Goal: Information Seeking & Learning: Find contact information

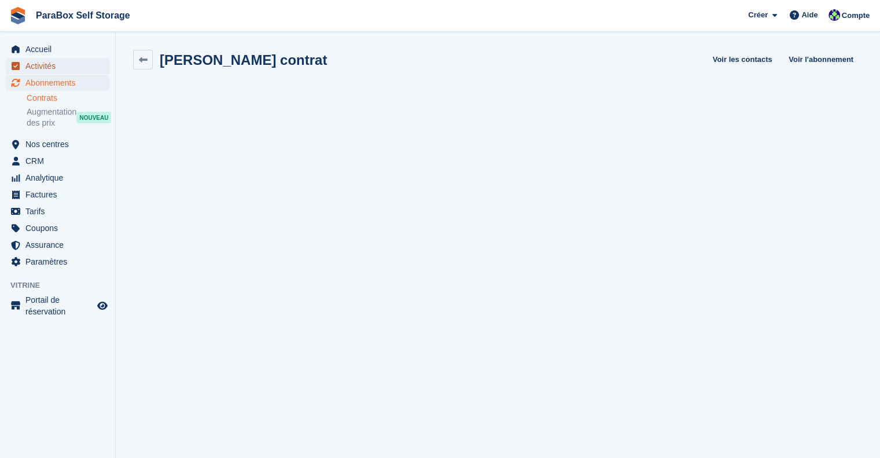
click at [56, 67] on span "Activités" at bounding box center [59, 66] width 69 height 16
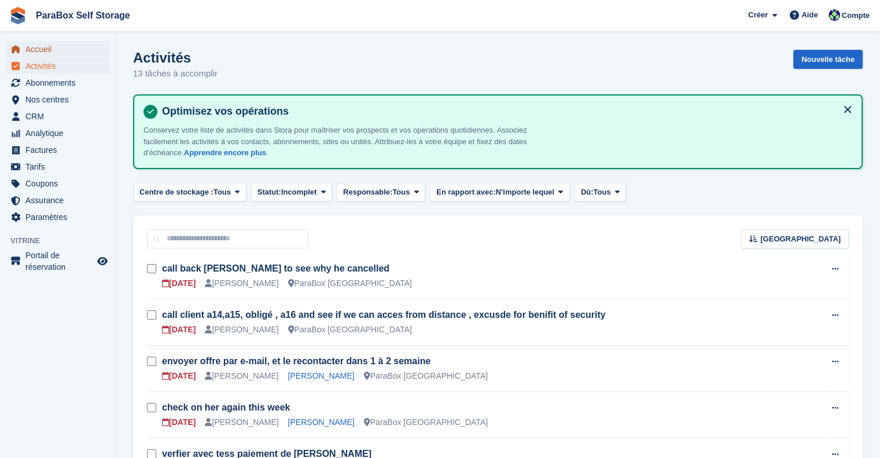
click at [63, 47] on span "Accueil" at bounding box center [59, 49] width 69 height 16
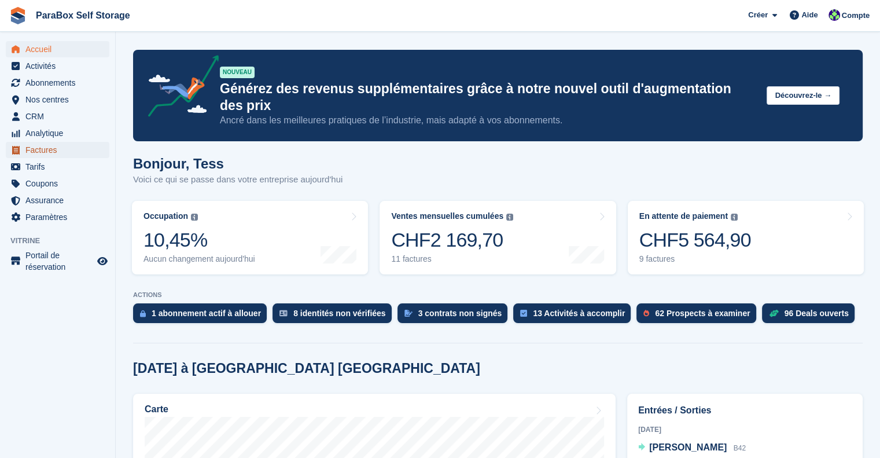
click at [51, 152] on span "Factures" at bounding box center [59, 150] width 69 height 16
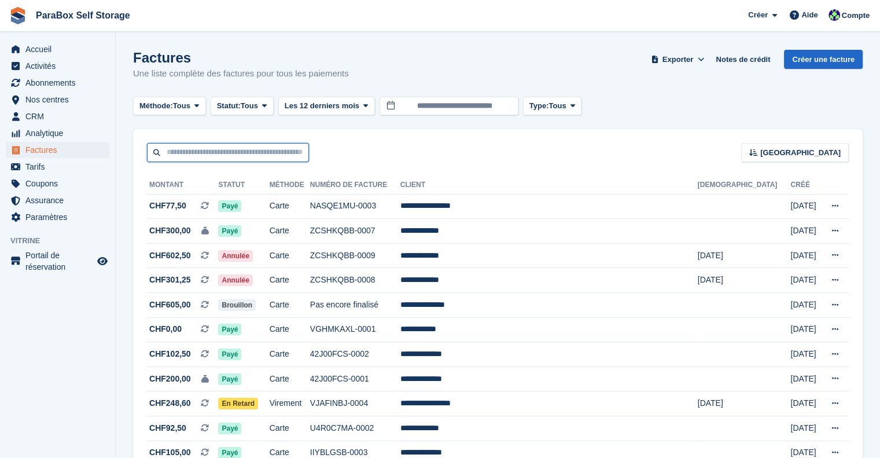
click at [212, 155] on input "text" at bounding box center [228, 152] width 162 height 19
type input "******"
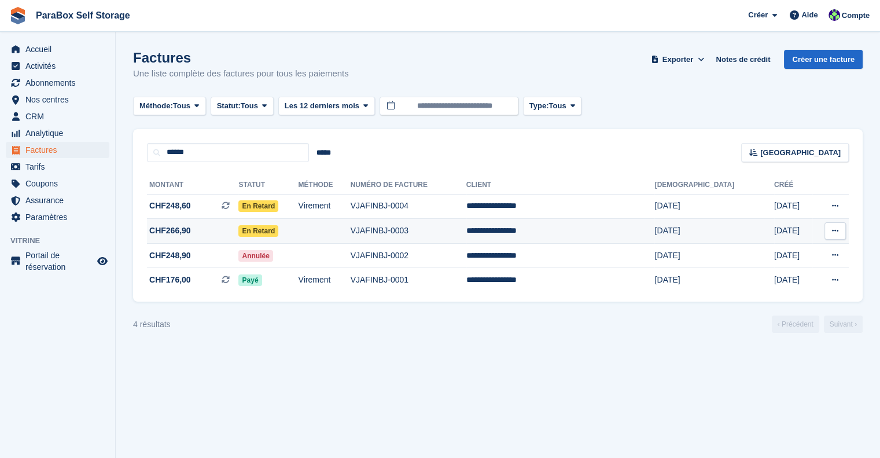
click at [215, 231] on span "CHF266,90" at bounding box center [192, 231] width 91 height 12
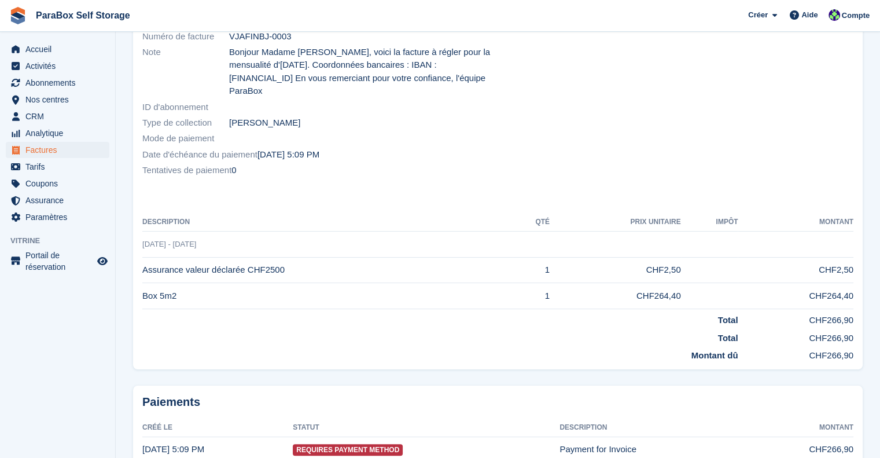
scroll to position [220, 0]
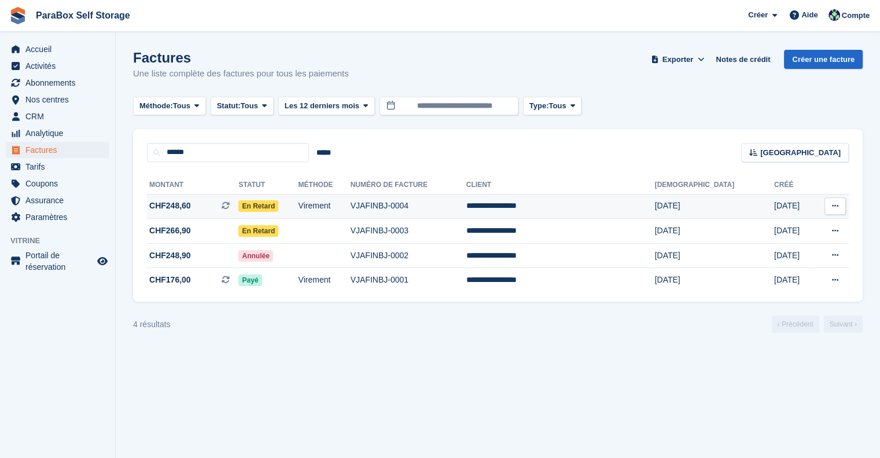
click at [351, 204] on td "Virement" at bounding box center [325, 206] width 52 height 25
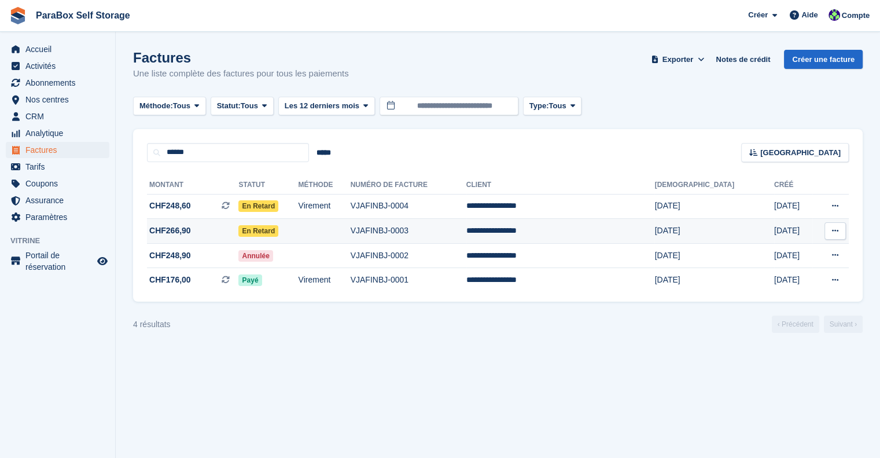
click at [222, 229] on span "CHF266,90" at bounding box center [192, 231] width 91 height 12
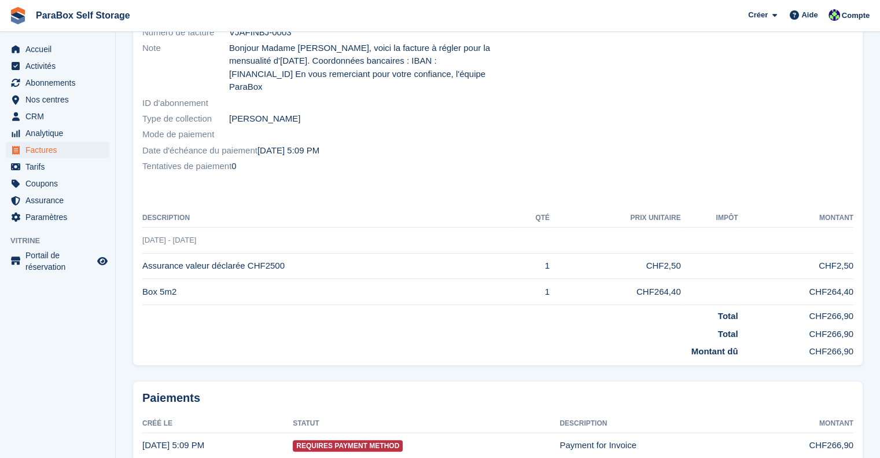
scroll to position [220, 0]
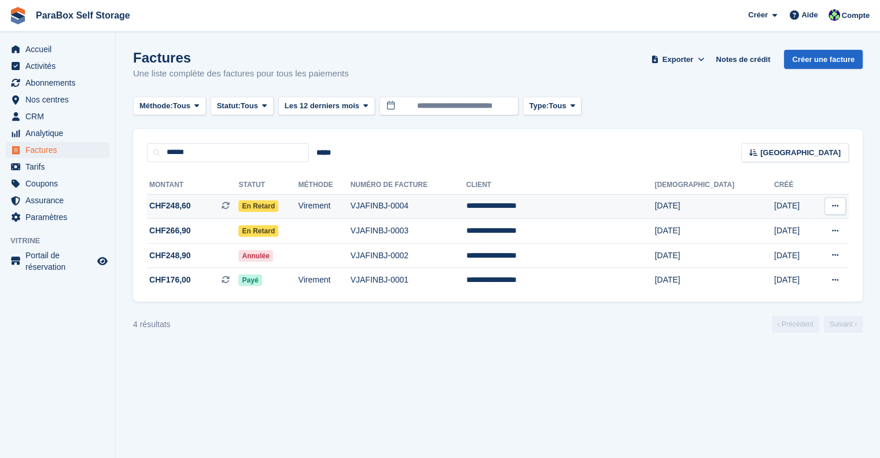
click at [278, 202] on span "En retard" at bounding box center [258, 206] width 40 height 12
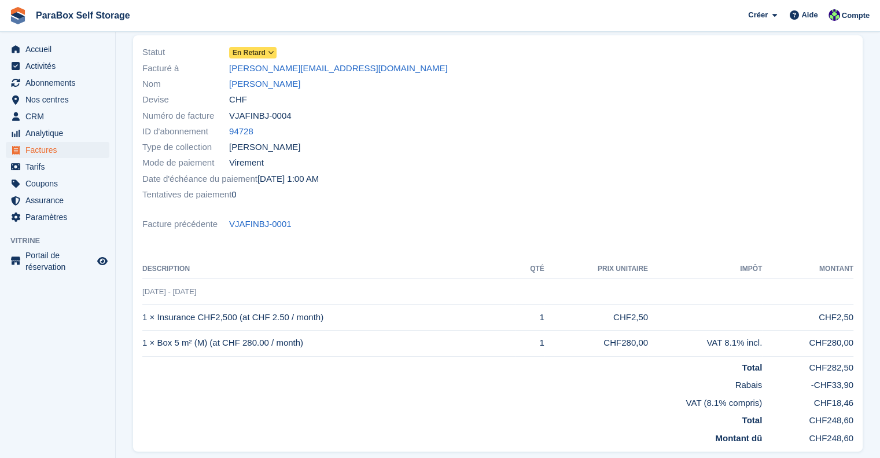
scroll to position [174, 0]
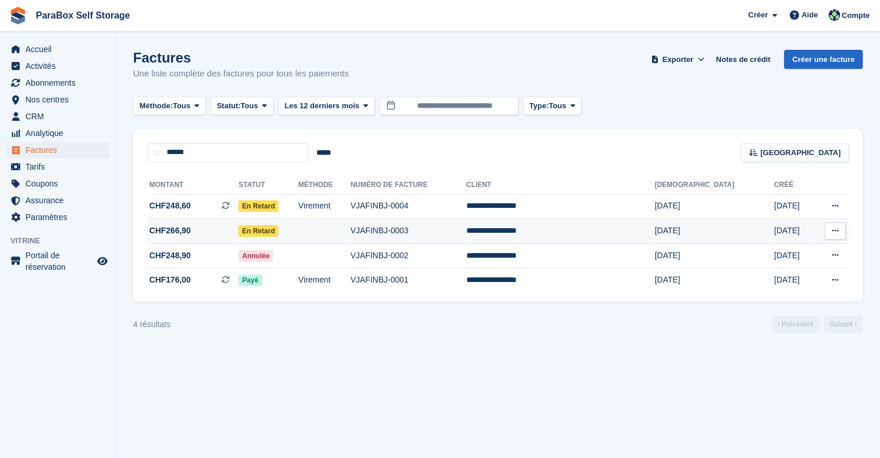
click at [204, 234] on span "CHF266,90" at bounding box center [192, 231] width 91 height 12
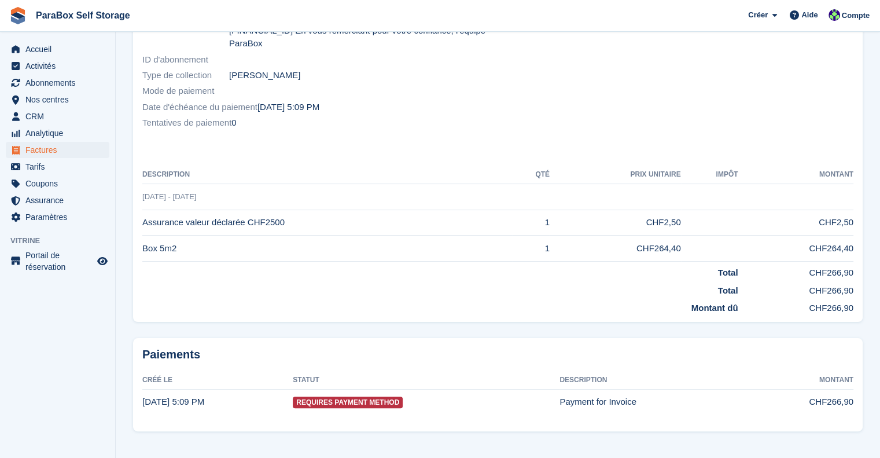
scroll to position [220, 0]
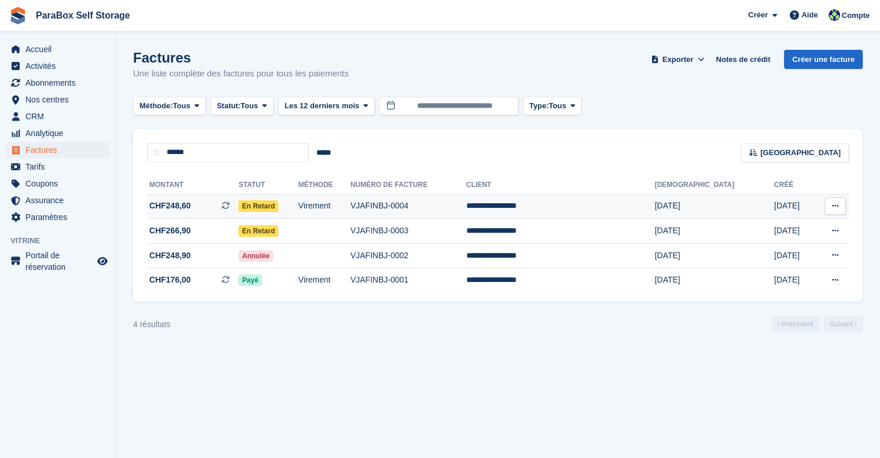
click at [206, 210] on span "CHF248,60 Il s'agit d'une facture d'abonnement récurrente." at bounding box center [192, 206] width 91 height 12
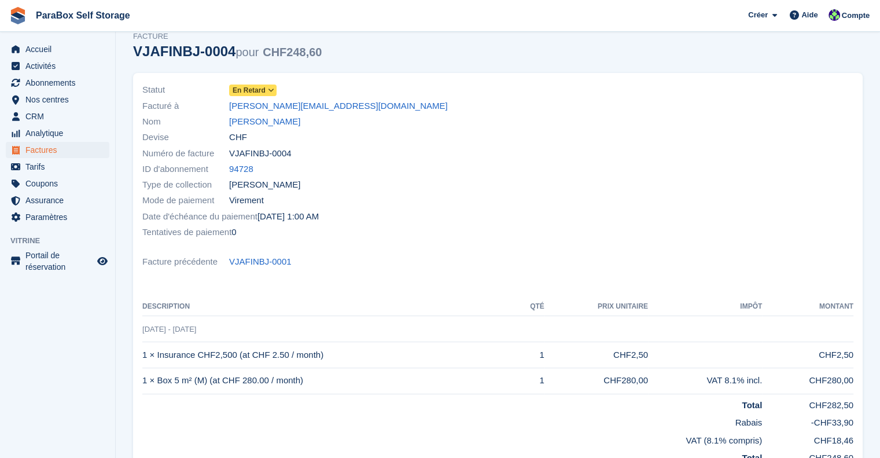
scroll to position [116, 0]
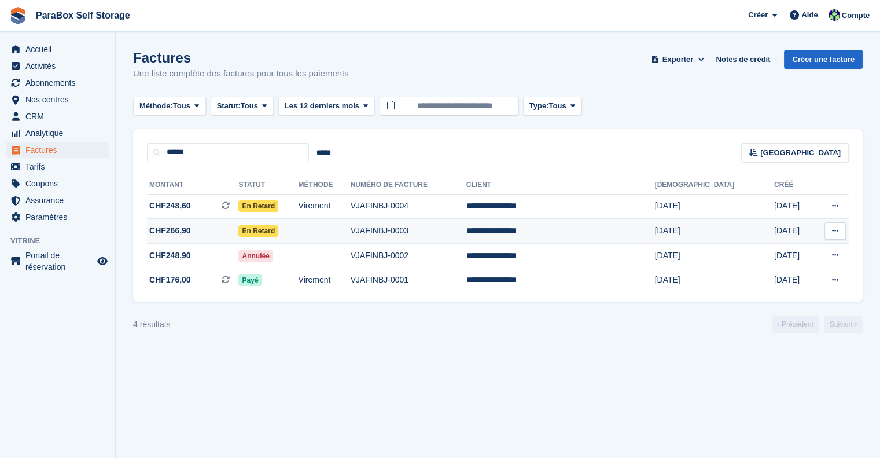
click at [238, 226] on span "CHF266,90" at bounding box center [192, 231] width 91 height 12
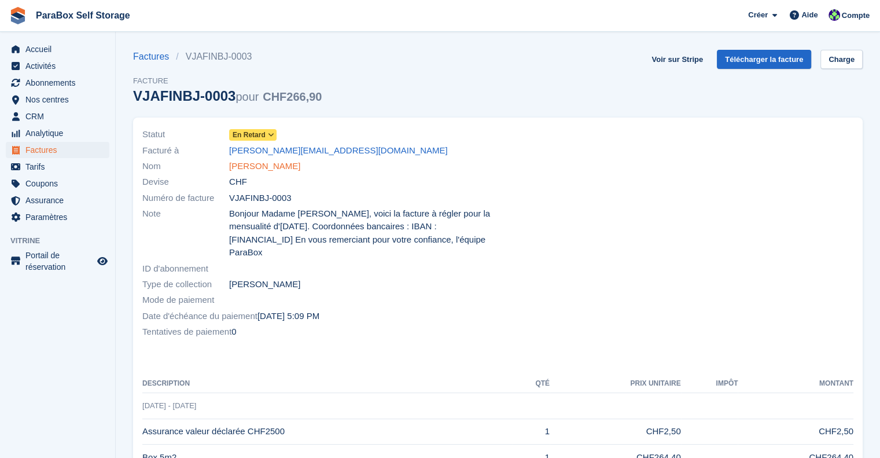
click at [267, 161] on link "[PERSON_NAME]" at bounding box center [264, 166] width 71 height 13
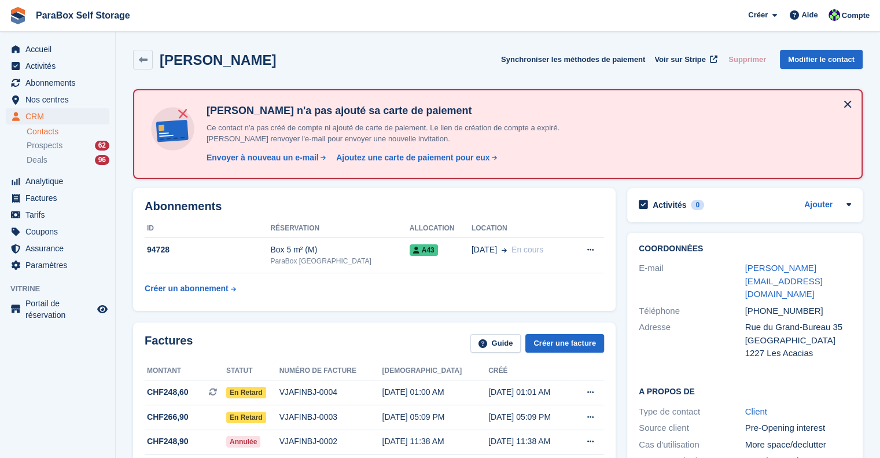
click at [759, 304] on div "Téléphone [PHONE_NUMBER]" at bounding box center [745, 311] width 212 height 17
drag, startPoint x: 751, startPoint y: 298, endPoint x: 784, endPoint y: 302, distance: 32.6
click at [784, 304] on div "+41764952661" at bounding box center [798, 310] width 106 height 13
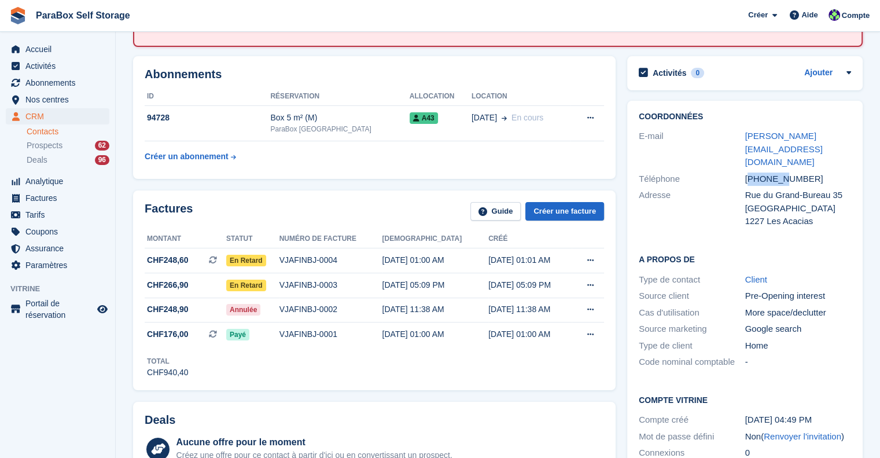
scroll to position [116, 0]
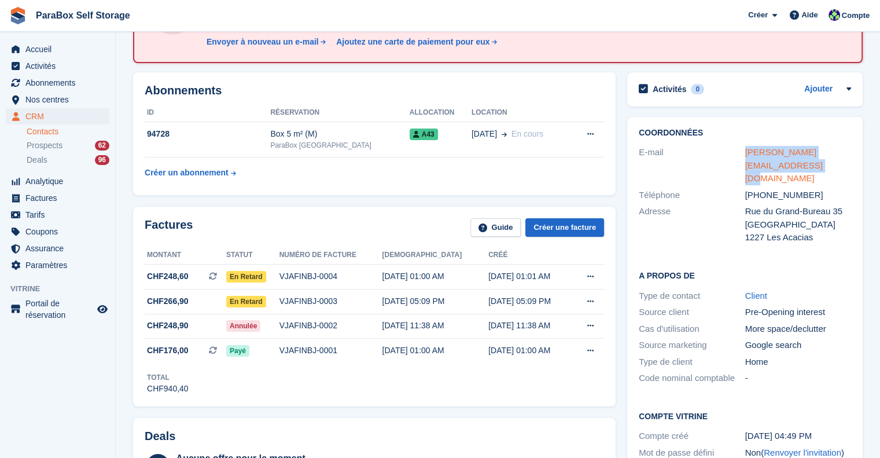
drag, startPoint x: 769, startPoint y: 164, endPoint x: 747, endPoint y: 152, distance: 25.1
click at [747, 152] on div "virginiebertrand@rocketmail.com" at bounding box center [798, 165] width 106 height 39
copy link "virginiebertrand@rocketmail.com"
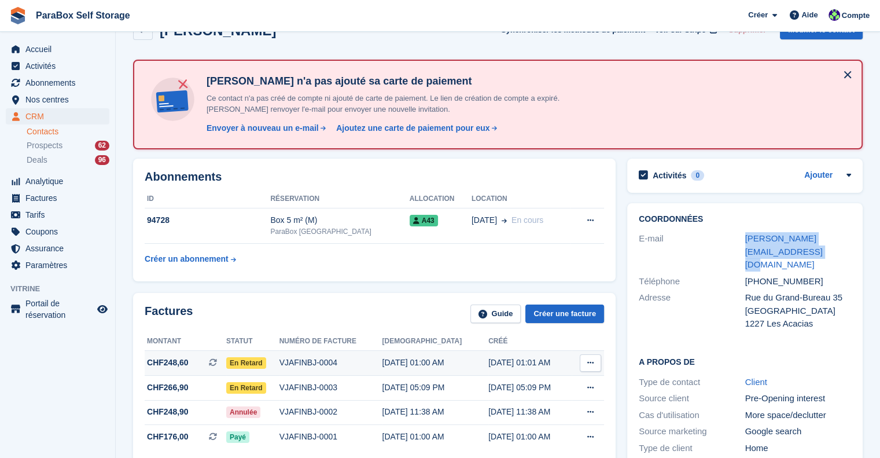
scroll to position [58, 0]
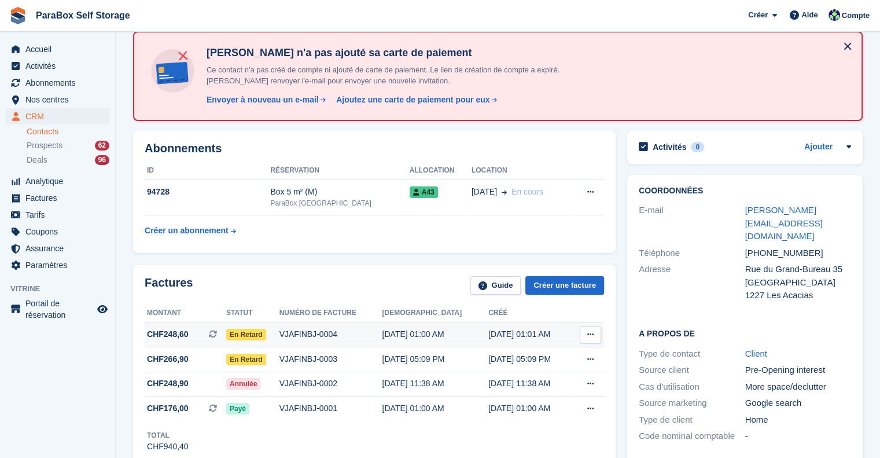
click at [186, 334] on span "CHF248,60" at bounding box center [168, 334] width 42 height 12
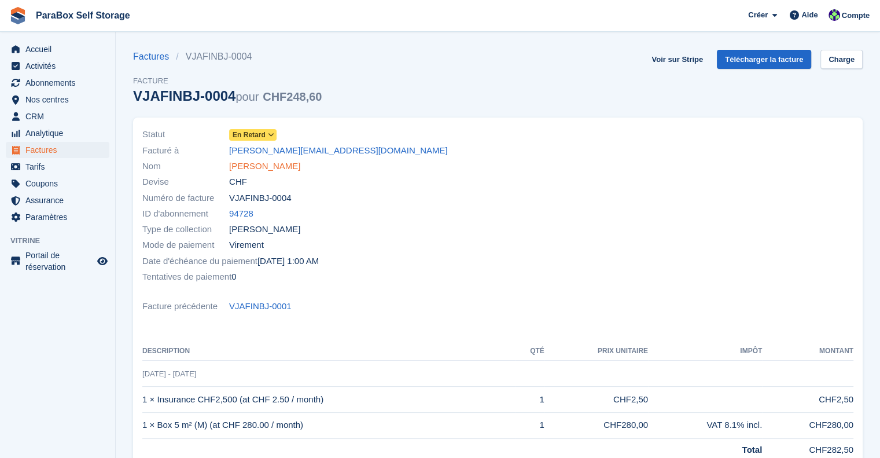
click at [259, 163] on link "[PERSON_NAME]" at bounding box center [264, 166] width 71 height 13
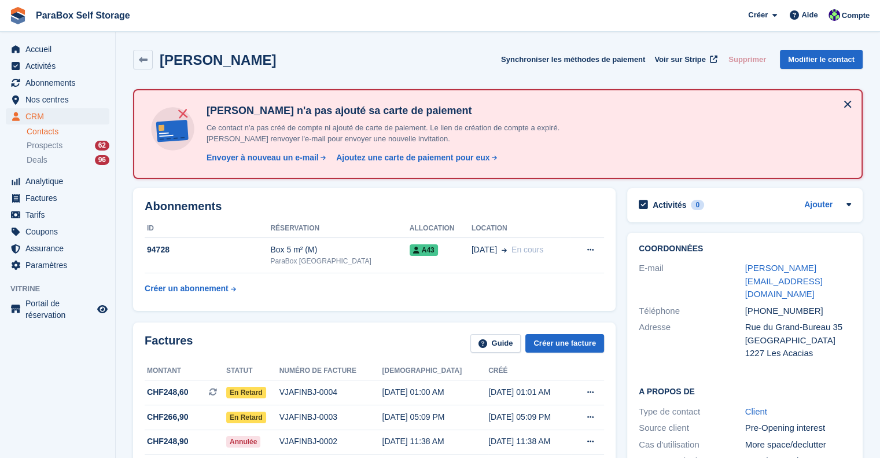
drag, startPoint x: 826, startPoint y: 297, endPoint x: 739, endPoint y: 300, distance: 87.4
click at [739, 303] on div "Téléphone +41764952661" at bounding box center [745, 311] width 212 height 17
copy div "Téléphone +41764952661"
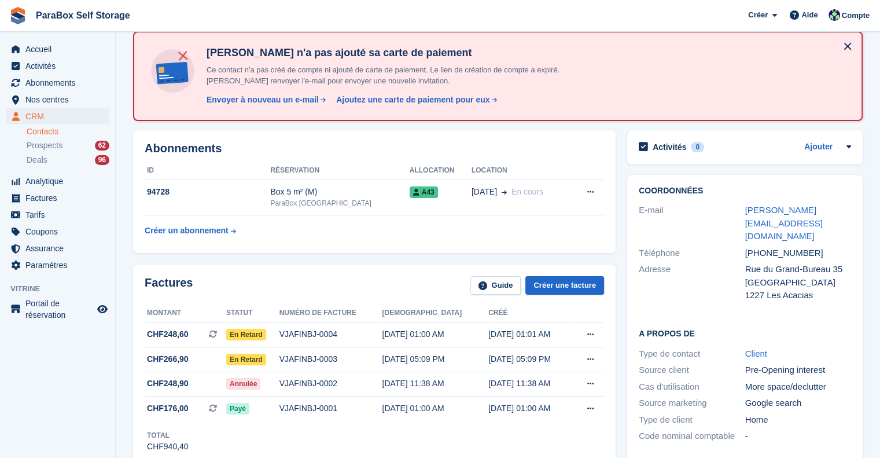
click at [51, 131] on link "Contacts" at bounding box center [68, 131] width 83 height 11
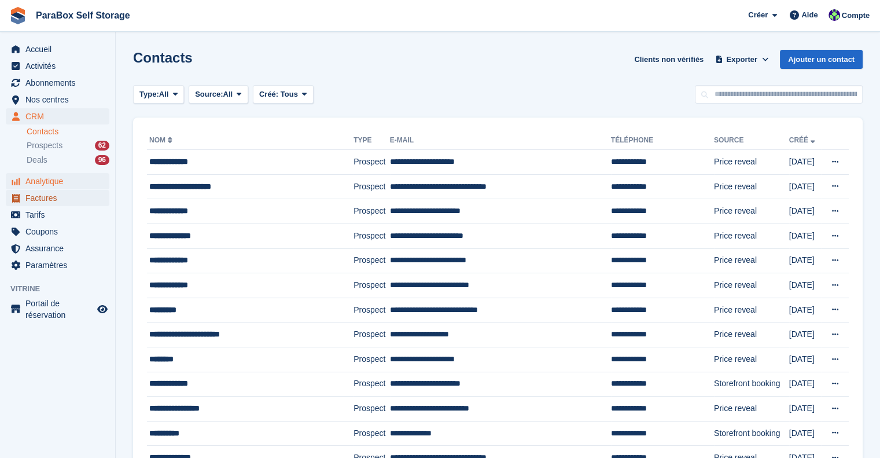
drag, startPoint x: 38, startPoint y: 196, endPoint x: 46, endPoint y: 188, distance: 11.9
click at [38, 197] on span "Factures" at bounding box center [59, 198] width 69 height 16
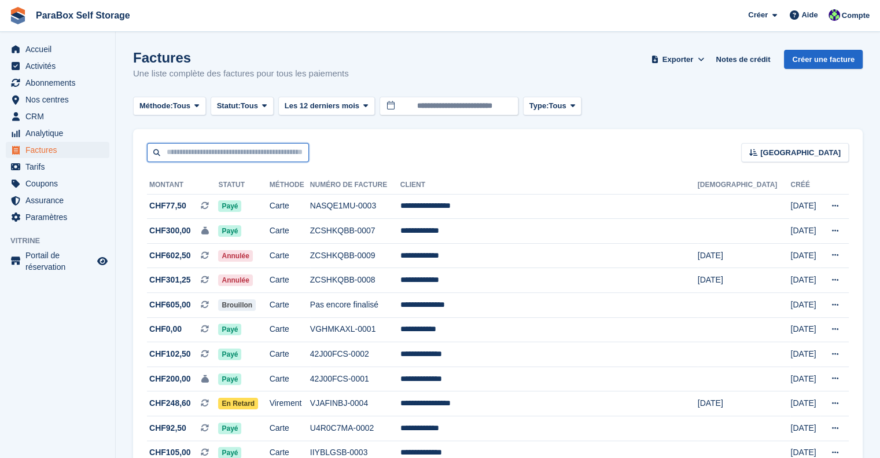
click at [207, 150] on input "text" at bounding box center [228, 152] width 162 height 19
type input "******"
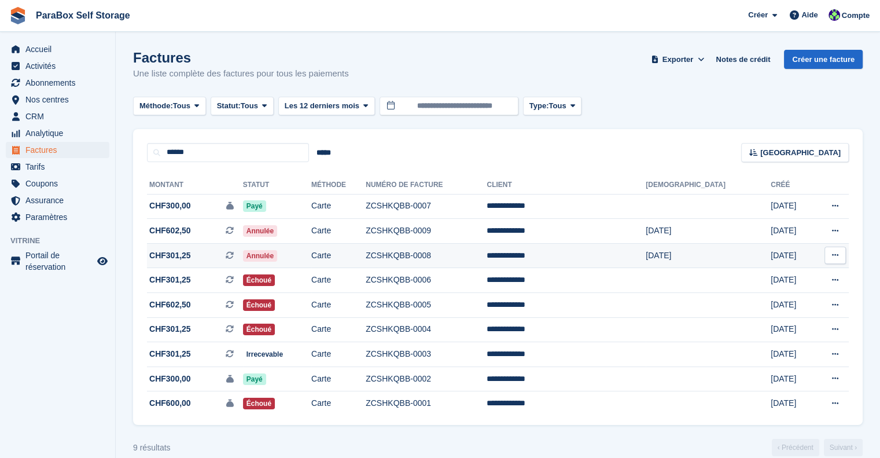
click at [311, 254] on td "Annulée" at bounding box center [277, 255] width 68 height 25
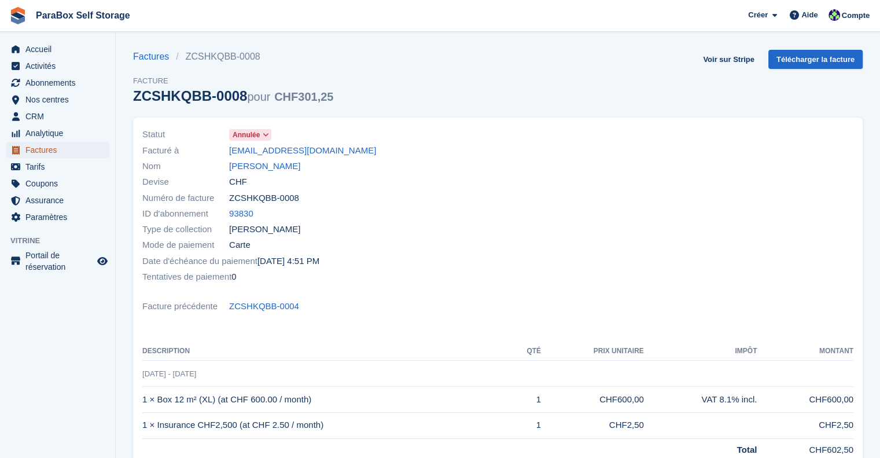
click at [31, 148] on span "Factures" at bounding box center [59, 150] width 69 height 16
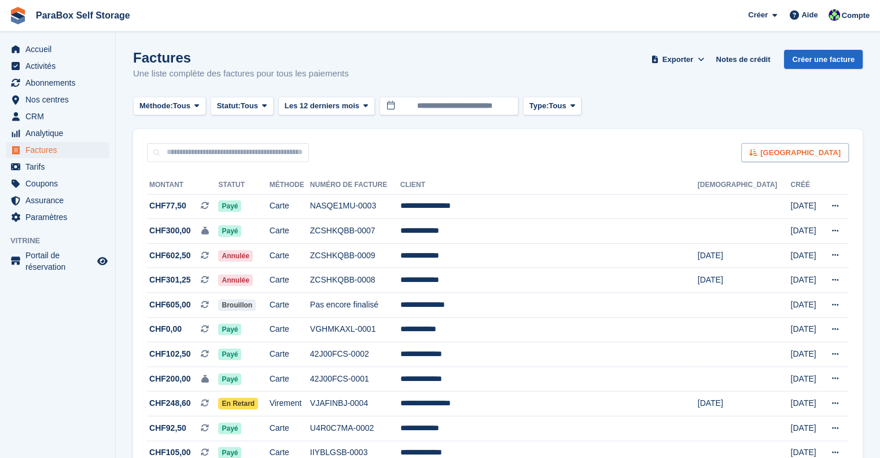
click at [758, 155] on icon at bounding box center [753, 153] width 9 height 8
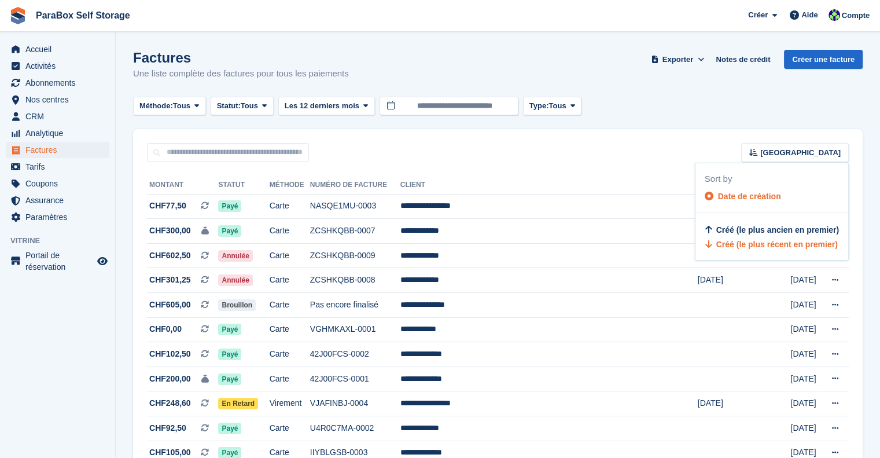
click at [741, 194] on span "Date de création" at bounding box center [749, 196] width 63 height 9
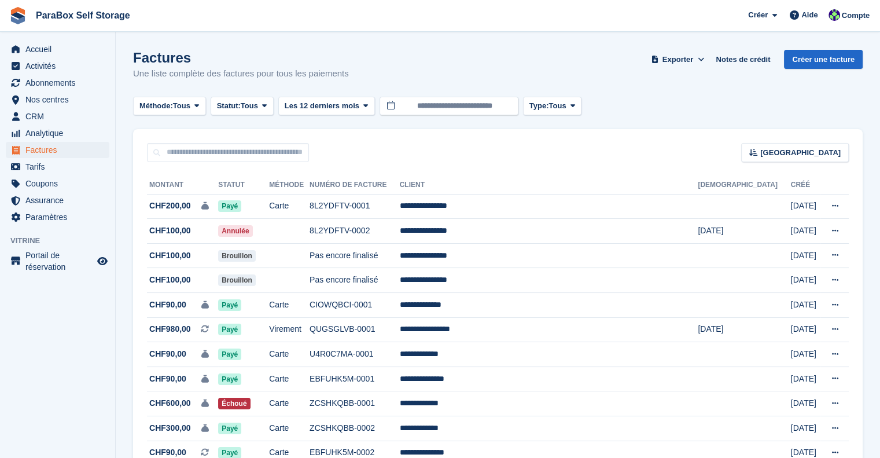
click at [258, 183] on th "Statut" at bounding box center [243, 185] width 51 height 19
click at [269, 157] on input "text" at bounding box center [228, 152] width 162 height 19
type input "******"
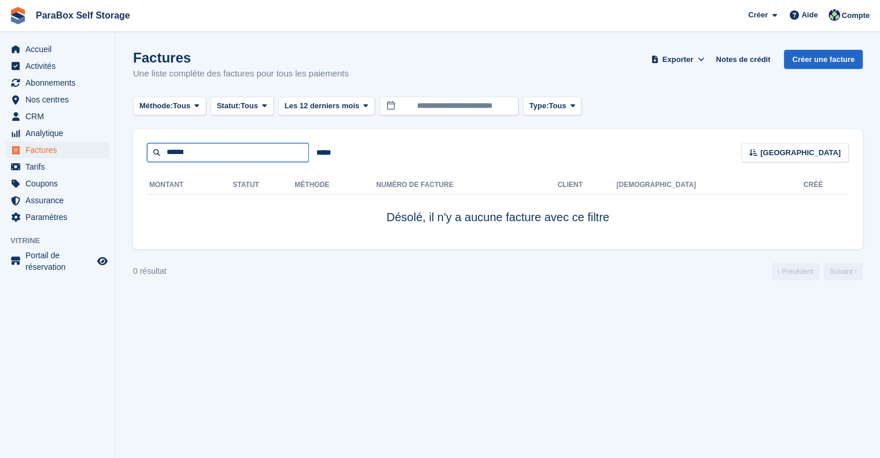
drag, startPoint x: 219, startPoint y: 160, endPoint x: 0, endPoint y: 137, distance: 220.5
click at [0, 137] on div "Accueil Activités Abonnements Abonnements Abonnements Contrats Augmentation des…" at bounding box center [440, 229] width 880 height 458
click at [685, 148] on div "***** [GEOGRAPHIC_DATA] Sort by Date de création Créé (le plus ancien en premie…" at bounding box center [498, 145] width 730 height 33
click at [829, 148] on span "[GEOGRAPHIC_DATA]" at bounding box center [800, 153] width 80 height 12
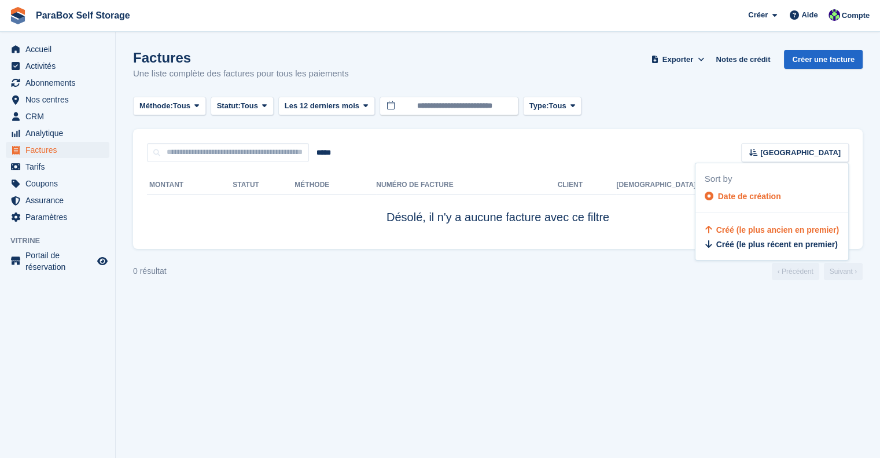
click at [755, 196] on span "Date de création" at bounding box center [749, 196] width 63 height 9
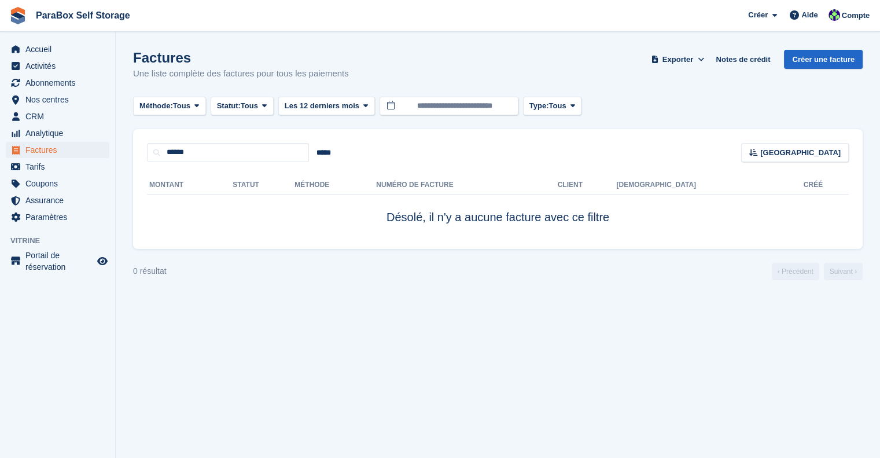
click at [185, 164] on div "Montant Statut Méthode Numéro de facture Client Dû Créé [PERSON_NAME], il n'y a…" at bounding box center [498, 205] width 730 height 87
drag, startPoint x: 222, startPoint y: 143, endPoint x: 166, endPoint y: 143, distance: 56.1
click at [166, 143] on input "******" at bounding box center [228, 152] width 162 height 19
click at [376, 180] on th "Méthode" at bounding box center [336, 185] width 82 height 19
click at [257, 106] on span "Tous" at bounding box center [249, 106] width 17 height 12
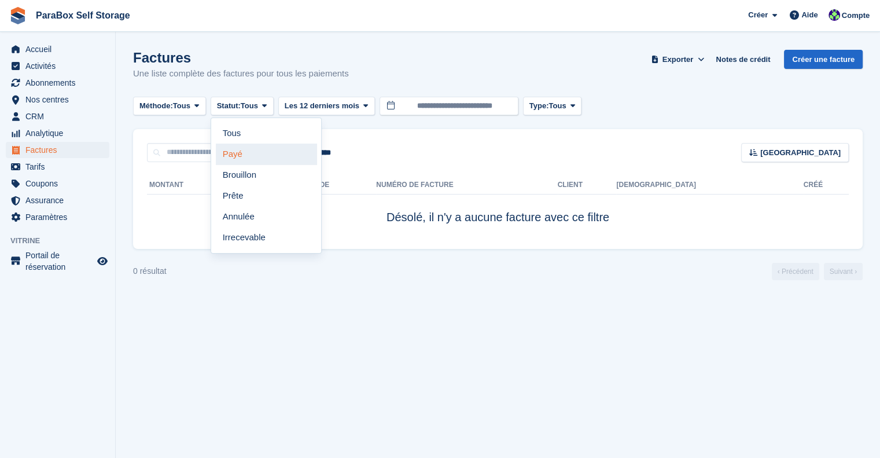
click at [255, 157] on link "Payé" at bounding box center [266, 154] width 101 height 21
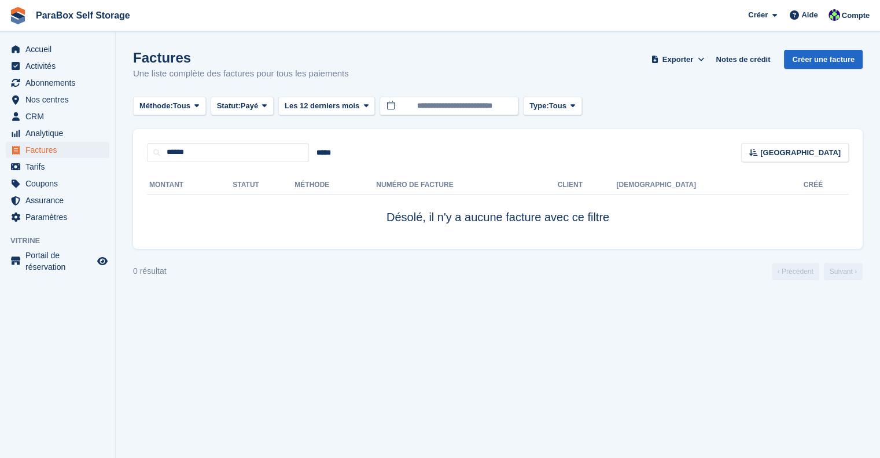
click at [549, 187] on th "Numéro de facture" at bounding box center [466, 185] width 181 height 19
click at [233, 177] on th "Montant" at bounding box center [190, 185] width 86 height 19
click at [258, 158] on input "******" at bounding box center [228, 152] width 162 height 19
type input "*"
click at [331, 155] on input "*****" at bounding box center [324, 152] width 30 height 19
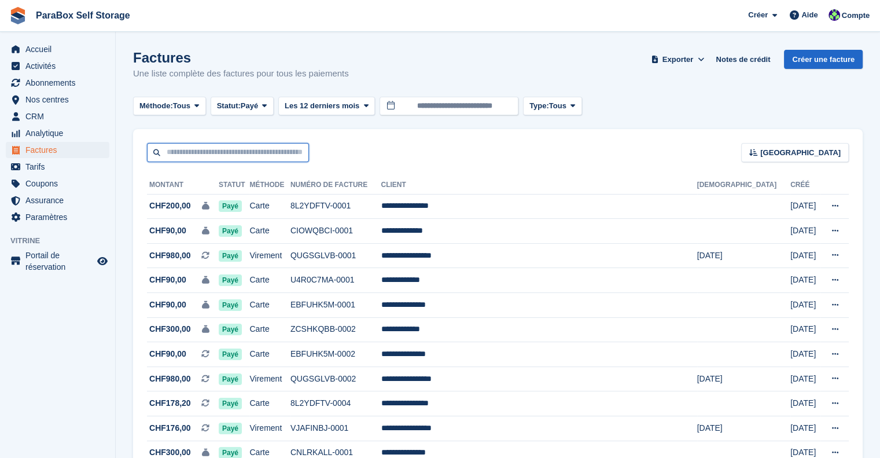
drag, startPoint x: 248, startPoint y: 155, endPoint x: 343, endPoint y: 164, distance: 95.3
click at [190, 155] on input "text" at bounding box center [228, 152] width 162 height 19
click at [274, 106] on button "Statut: Payé" at bounding box center [242, 106] width 63 height 19
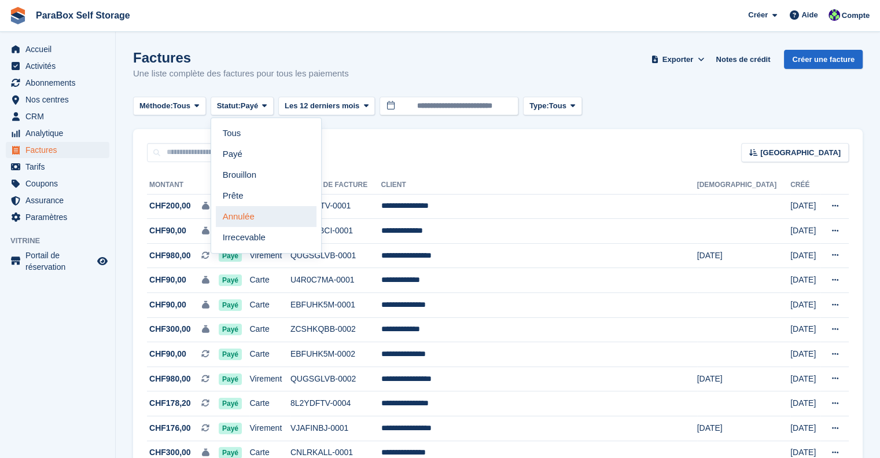
click at [273, 215] on link "Annulée" at bounding box center [266, 216] width 101 height 21
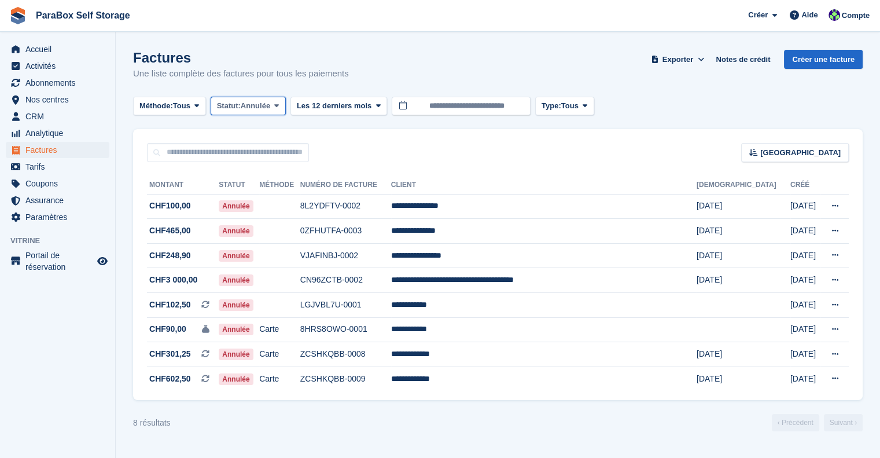
click at [269, 104] on span "Annulée" at bounding box center [256, 106] width 30 height 12
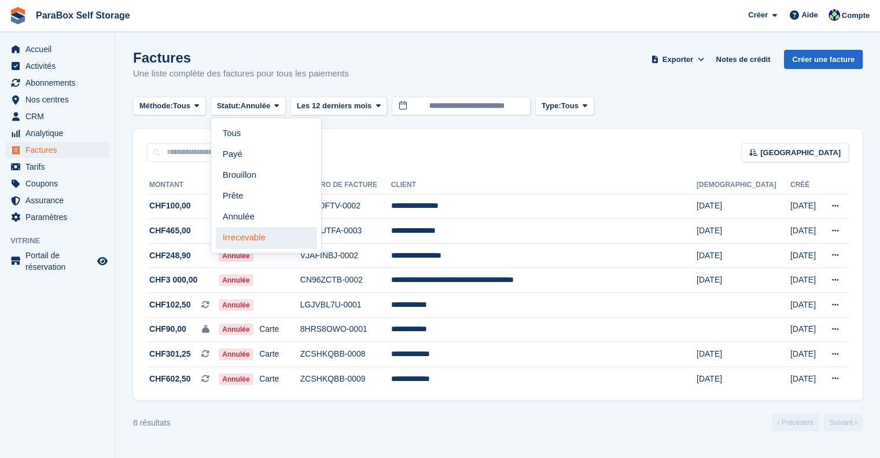
click at [250, 236] on link "Irrecevable" at bounding box center [266, 237] width 101 height 21
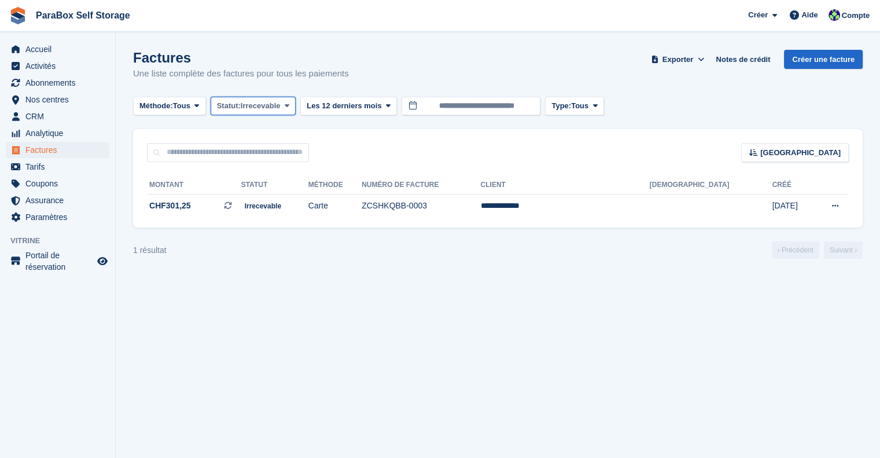
click at [277, 107] on span "Irrecevable" at bounding box center [261, 106] width 40 height 12
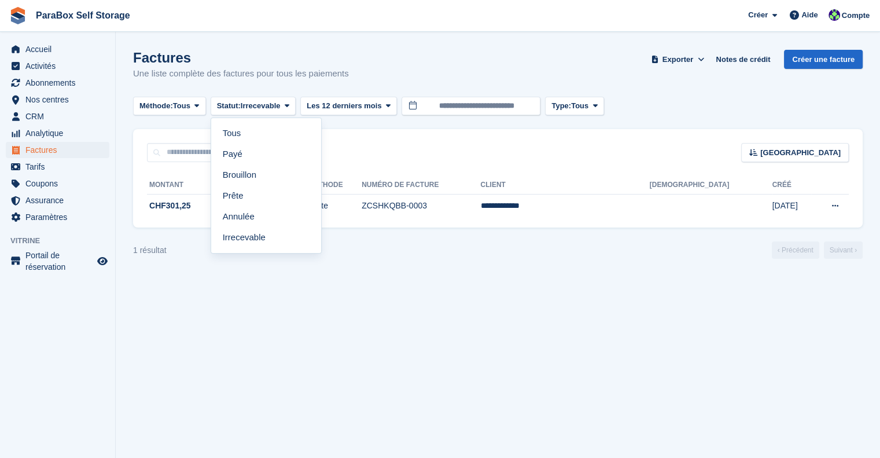
click at [454, 147] on div "[GEOGRAPHIC_DATA] Sort by Date de création Créé (le plus ancien en premier) Cré…" at bounding box center [498, 145] width 730 height 33
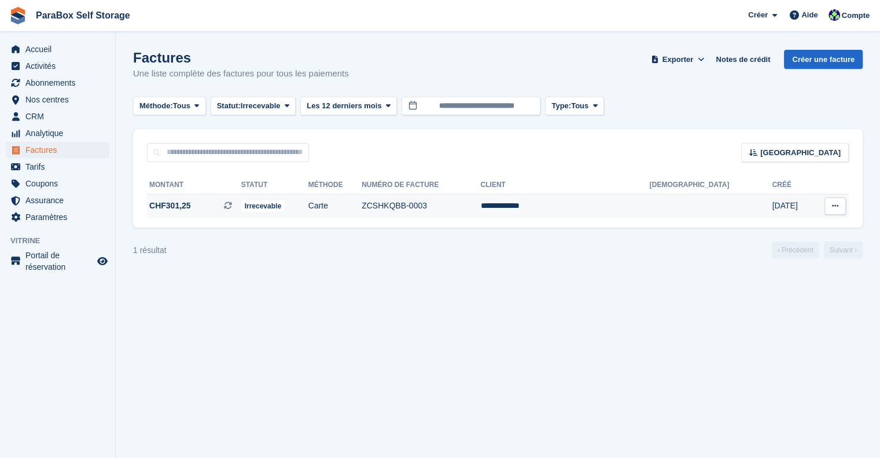
click at [833, 207] on icon at bounding box center [835, 206] width 6 height 8
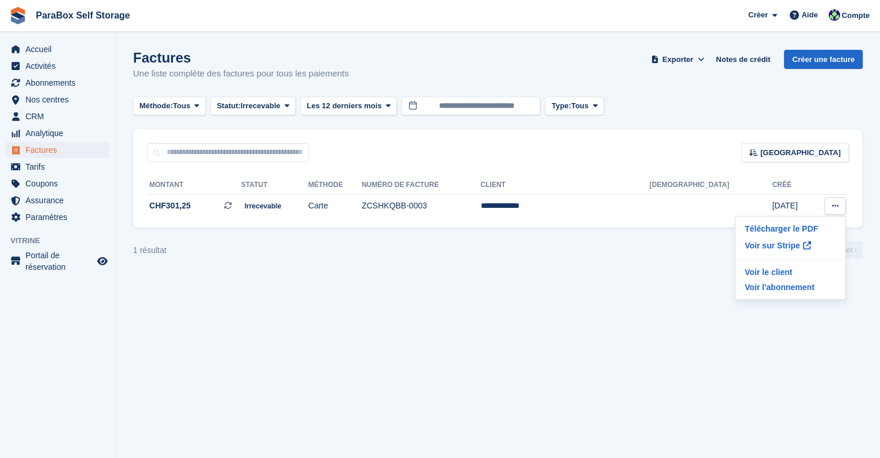
click at [725, 140] on div "[GEOGRAPHIC_DATA] Sort by Date de création Créé (le plus ancien en premier) Cré…" at bounding box center [498, 145] width 730 height 33
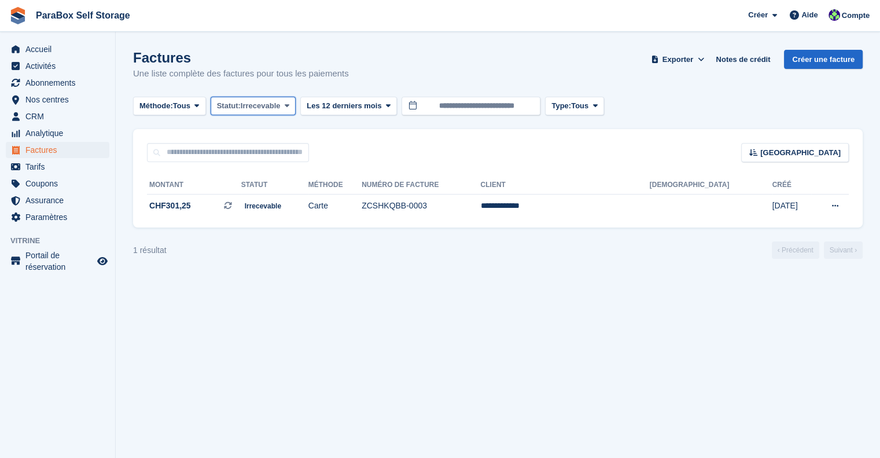
click at [251, 98] on button "Statut: Irrecevable" at bounding box center [254, 106] width 86 height 19
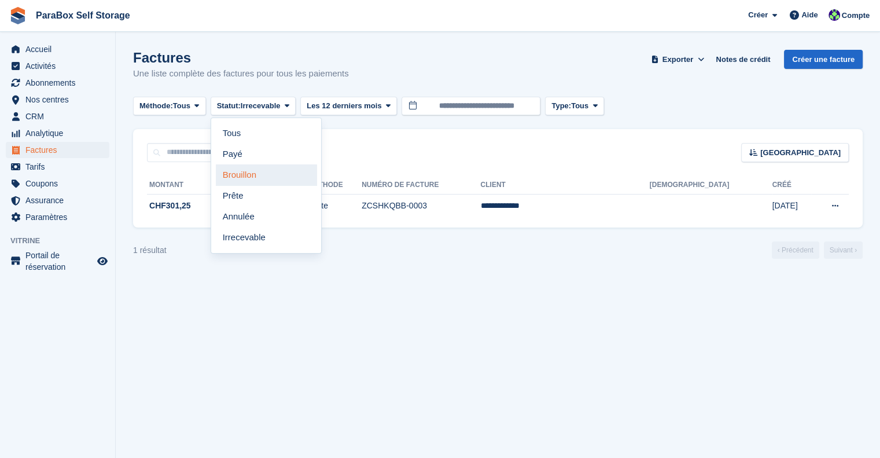
click at [294, 171] on link "Brouillon" at bounding box center [266, 174] width 101 height 21
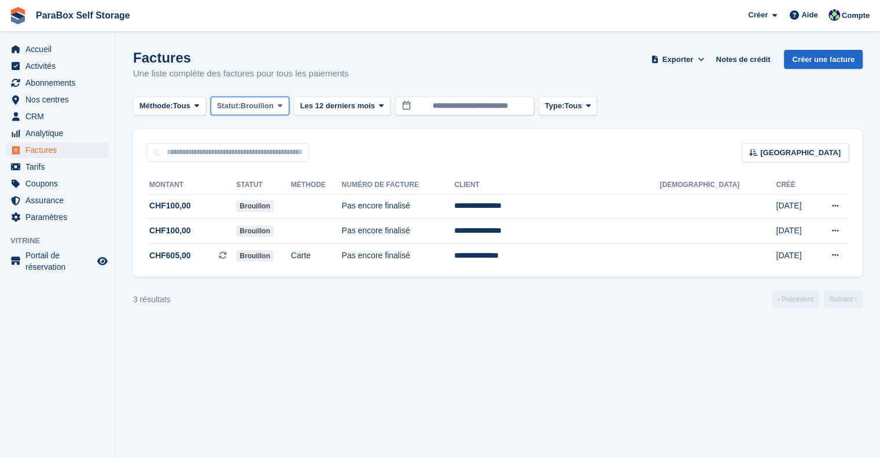
click at [272, 101] on span "Brouillon" at bounding box center [257, 106] width 33 height 12
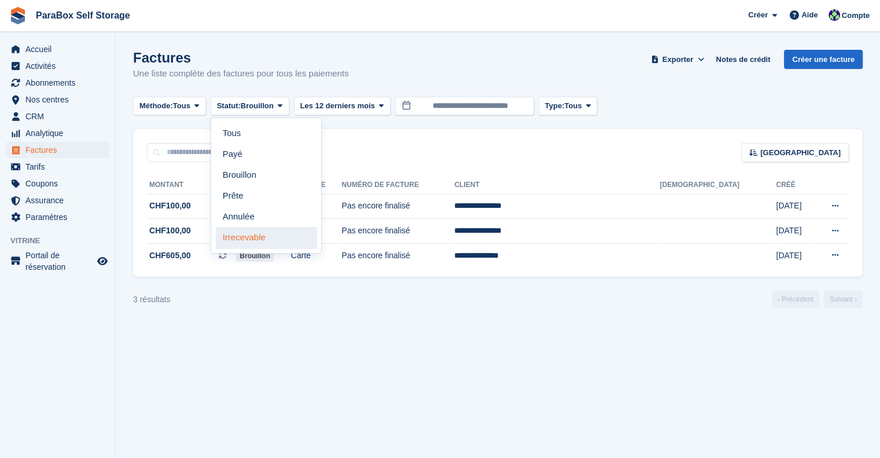
click at [262, 240] on link "Irrecevable" at bounding box center [266, 237] width 101 height 21
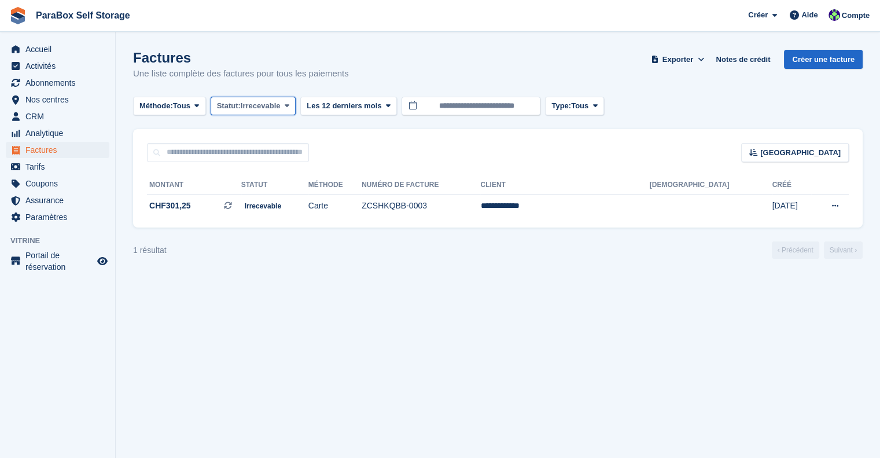
click at [248, 111] on span "Irrecevable" at bounding box center [261, 106] width 40 height 12
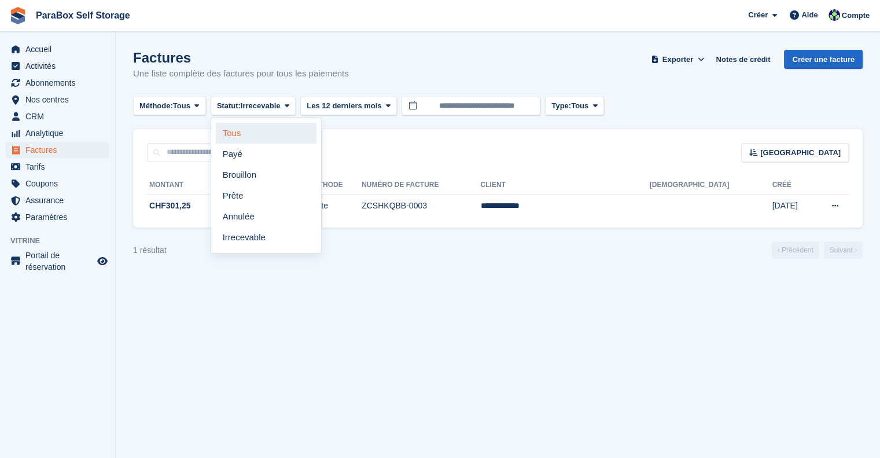
click at [267, 135] on link "Tous" at bounding box center [266, 133] width 101 height 21
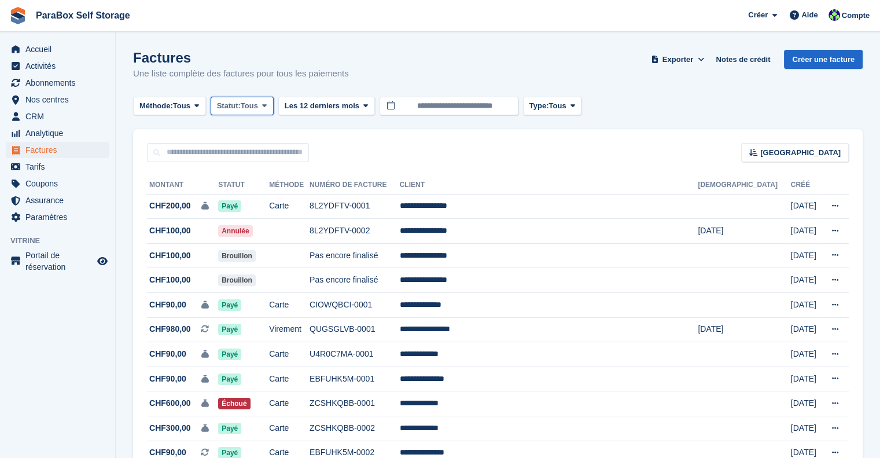
click at [259, 111] on button "Statut: Tous" at bounding box center [242, 106] width 63 height 19
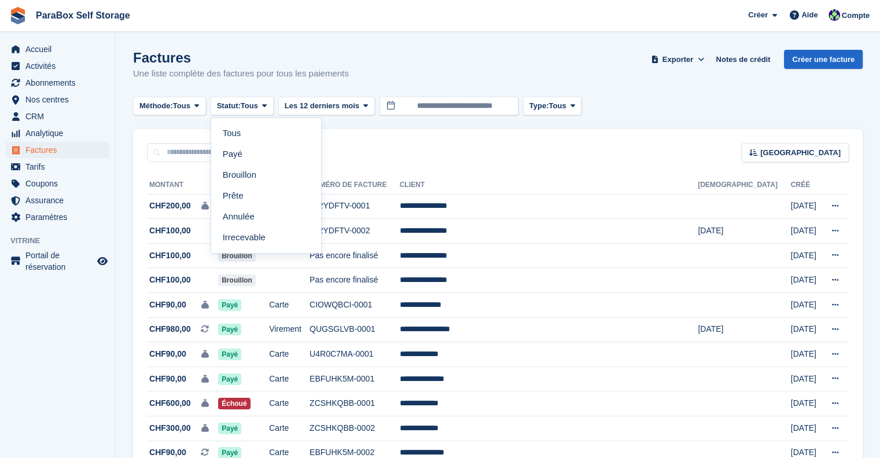
click at [417, 155] on div "[GEOGRAPHIC_DATA] Sort by Date de création Créé (le plus ancien en premier) Cré…" at bounding box center [498, 145] width 730 height 33
